Goal: Task Accomplishment & Management: Manage account settings

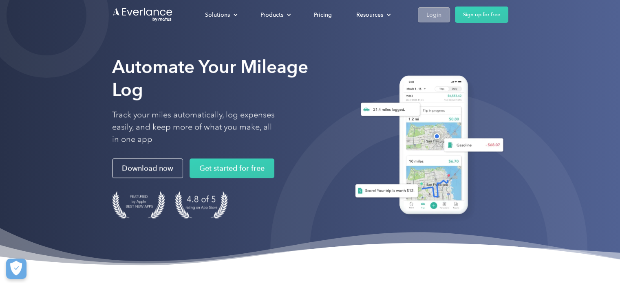
click at [437, 21] on link "Login" at bounding box center [434, 14] width 32 height 15
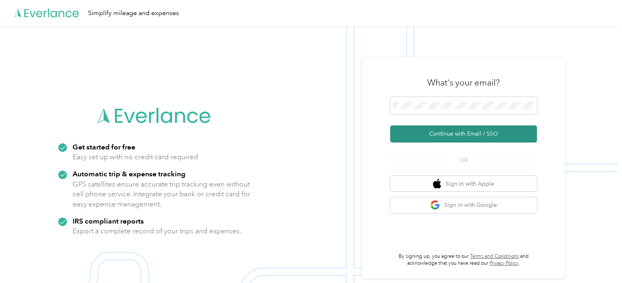
click at [448, 133] on button "Continue with Email / SSO" at bounding box center [463, 133] width 147 height 17
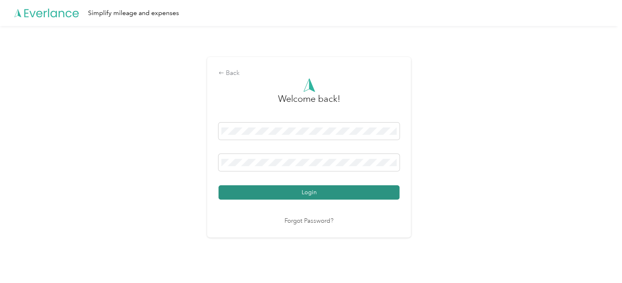
click at [318, 189] on button "Login" at bounding box center [308, 192] width 181 height 14
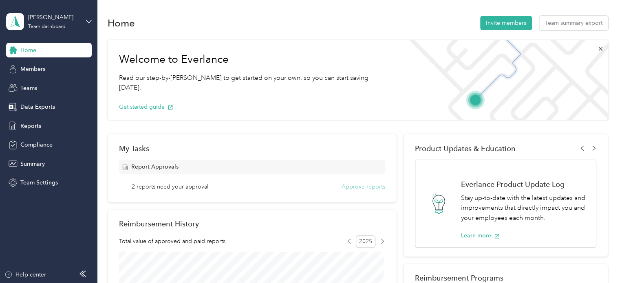
click at [345, 185] on button "Approve reports" at bounding box center [363, 187] width 44 height 9
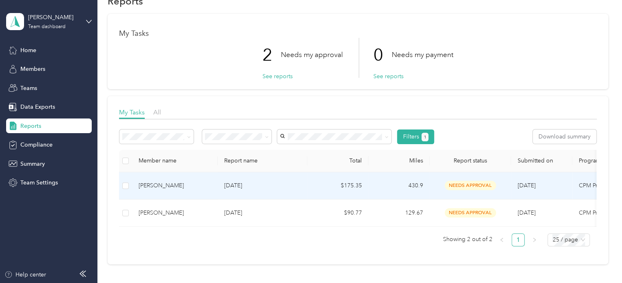
scroll to position [41, 0]
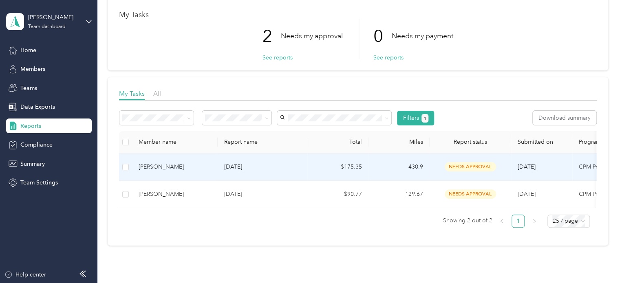
click at [259, 167] on p "Aug 2025" at bounding box center [262, 167] width 77 height 9
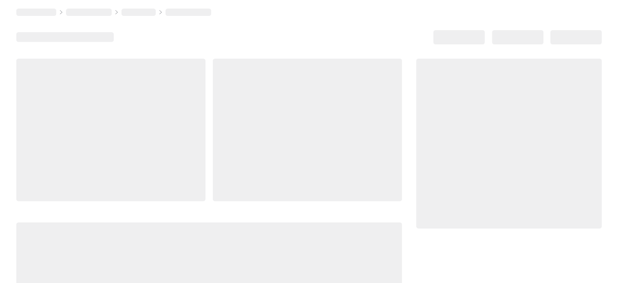
click at [259, 167] on div at bounding box center [307, 130] width 189 height 143
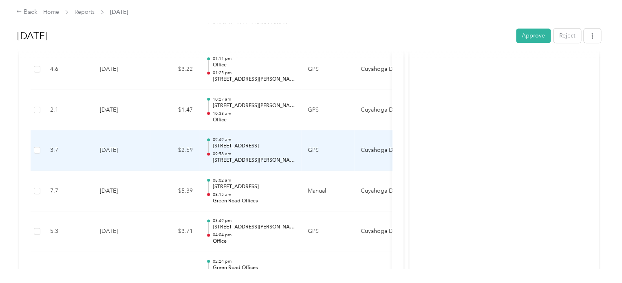
scroll to position [326, 0]
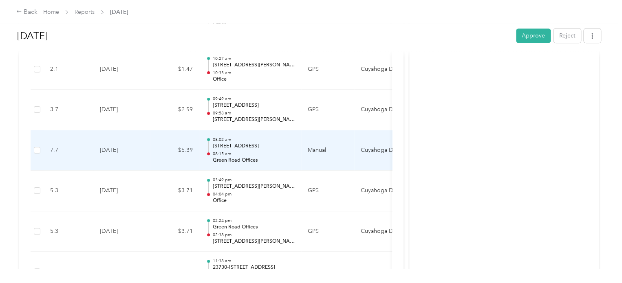
click at [274, 145] on p "6500 Kingswood Dr, Cleveland, OH, United States" at bounding box center [253, 146] width 82 height 7
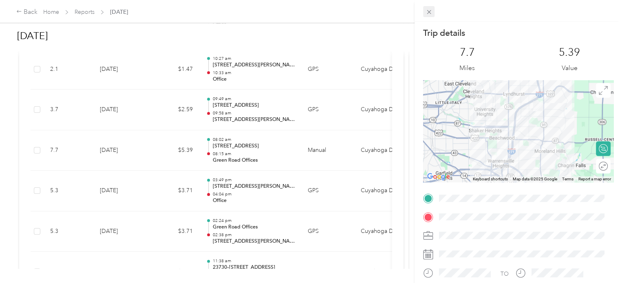
click at [430, 14] on icon at bounding box center [428, 12] width 7 height 7
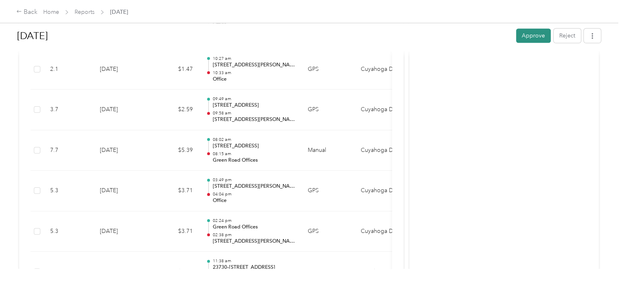
click at [535, 36] on button "Approve" at bounding box center [533, 36] width 35 height 14
click at [27, 12] on div "Back" at bounding box center [26, 12] width 21 height 10
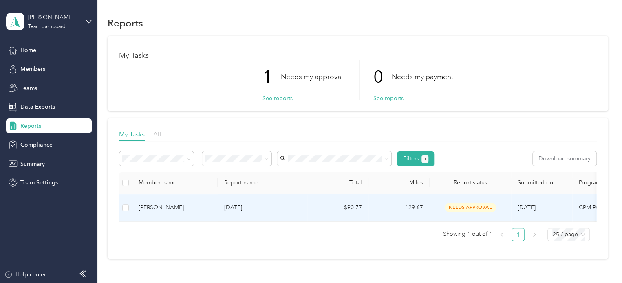
click at [202, 203] on div "Antonia Predina" at bounding box center [175, 207] width 73 height 9
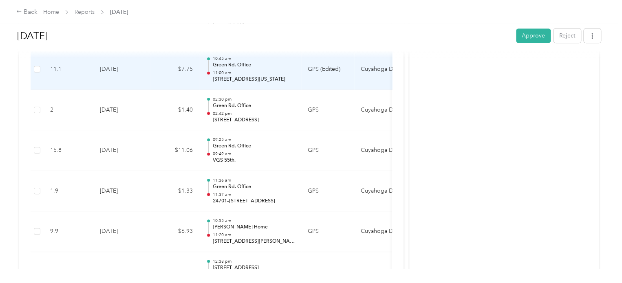
scroll to position [326, 0]
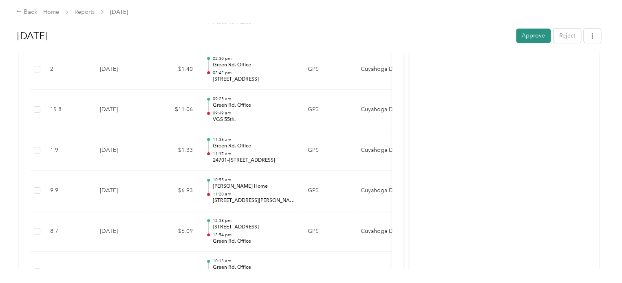
click at [526, 37] on button "Approve" at bounding box center [533, 36] width 35 height 14
